Goal: Information Seeking & Learning: Learn about a topic

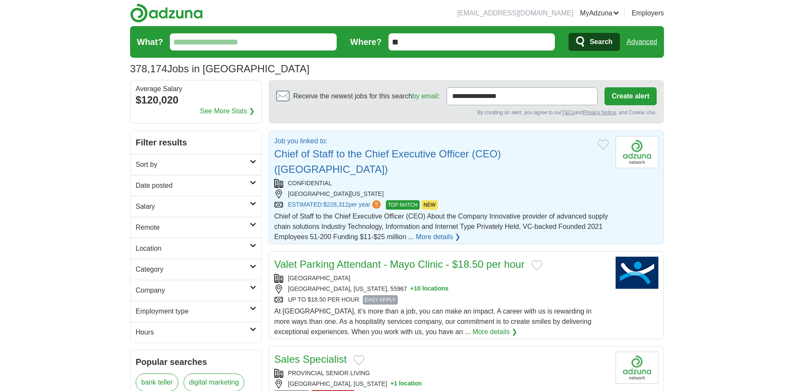
click at [416, 152] on link "Chief of Staff to the Chief Executive Officer (CEO) ([GEOGRAPHIC_DATA])" at bounding box center [387, 161] width 227 height 27
click at [471, 236] on link "More details ❯" at bounding box center [475, 237] width 45 height 10
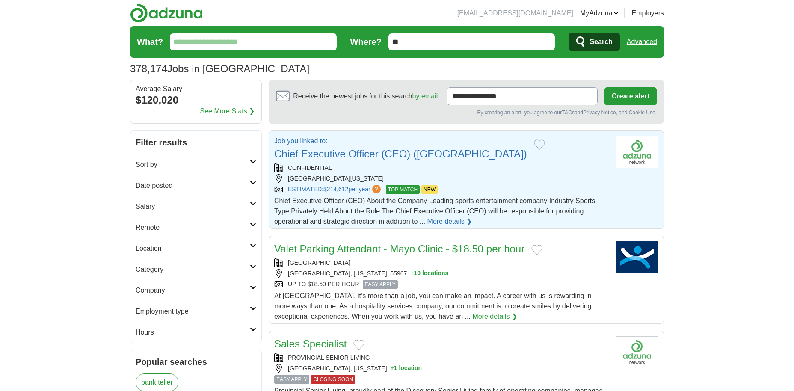
click at [454, 219] on link "More details ❯" at bounding box center [449, 221] width 45 height 10
click at [444, 221] on link "More details ❯" at bounding box center [453, 221] width 45 height 10
click at [483, 219] on link "More details ❯" at bounding box center [484, 221] width 45 height 10
